Goal: Navigation & Orientation: Find specific page/section

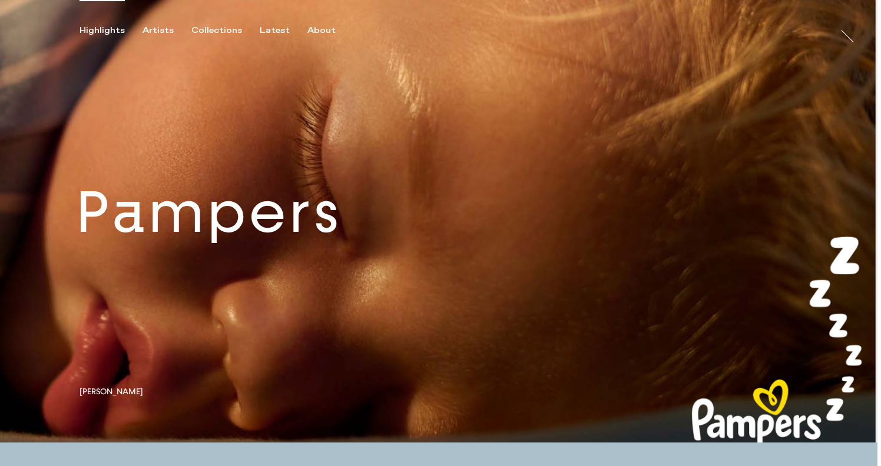
click at [191, 223] on link at bounding box center [439, 221] width 878 height 443
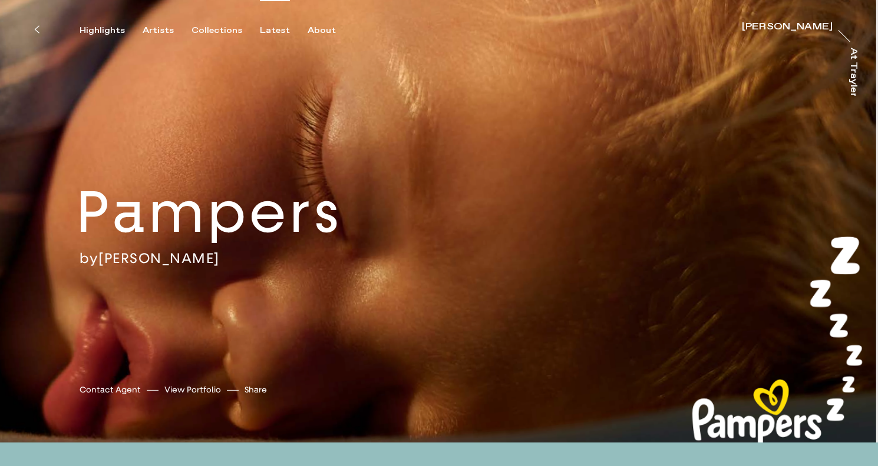
click at [269, 31] on div "Latest" at bounding box center [275, 30] width 30 height 11
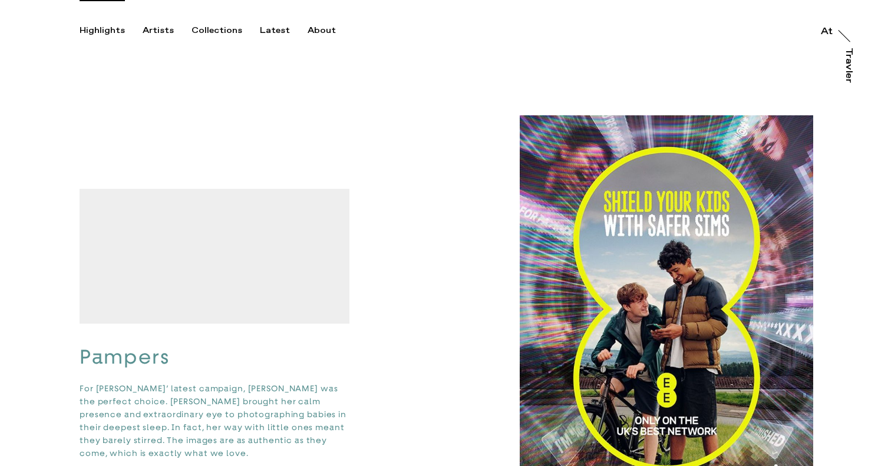
click at [120, 31] on div "Highlights" at bounding box center [102, 30] width 45 height 11
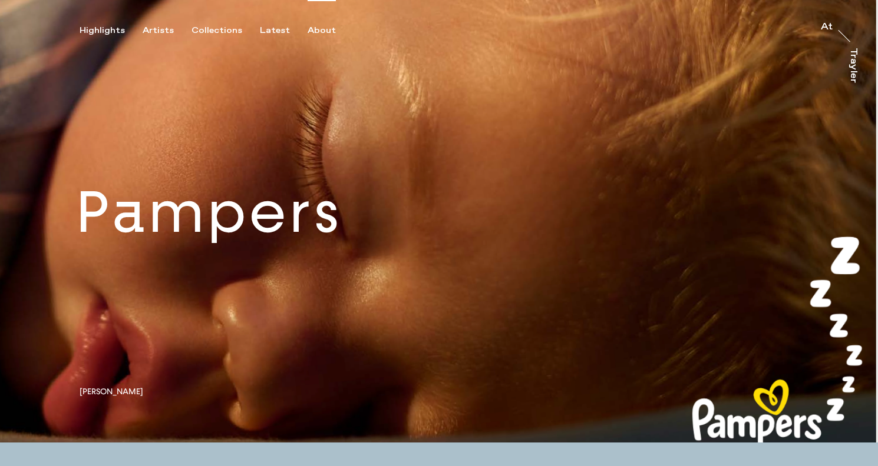
click at [319, 29] on div "About" at bounding box center [321, 30] width 28 height 11
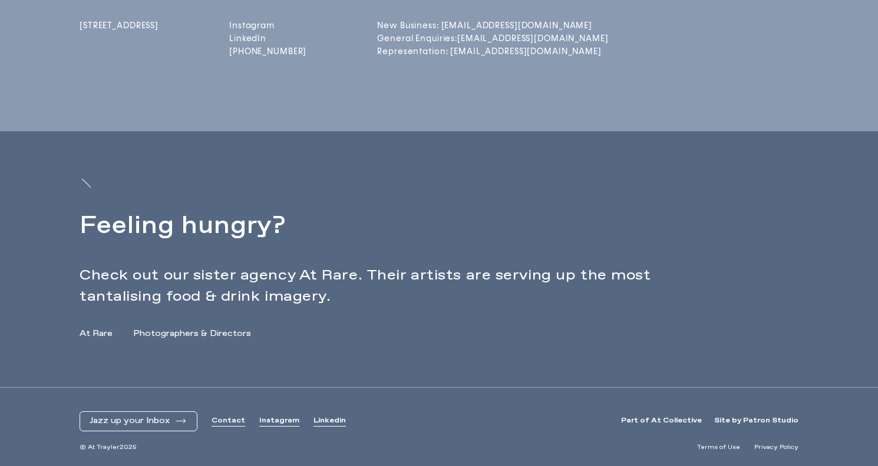
scroll to position [386, 0]
click at [272, 422] on link "Instagram" at bounding box center [279, 421] width 40 height 10
